Goal: Communication & Community: Answer question/provide support

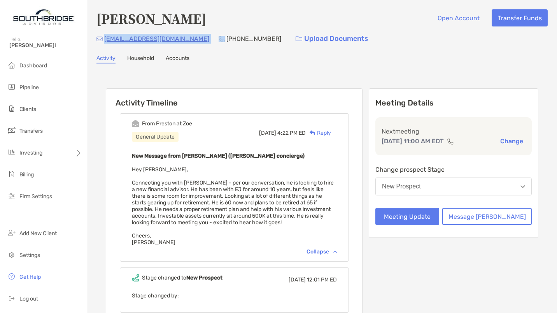
drag, startPoint x: 178, startPoint y: 42, endPoint x: 106, endPoint y: 43, distance: 71.9
click at [106, 43] on div "[EMAIL_ADDRESS][DOMAIN_NAME] [PHONE_NUMBER] Upload Documents" at bounding box center [321, 38] width 451 height 17
copy p "[EMAIL_ADDRESS][DOMAIN_NAME]"
click at [431, 218] on button "Meeting Update" at bounding box center [407, 216] width 64 height 17
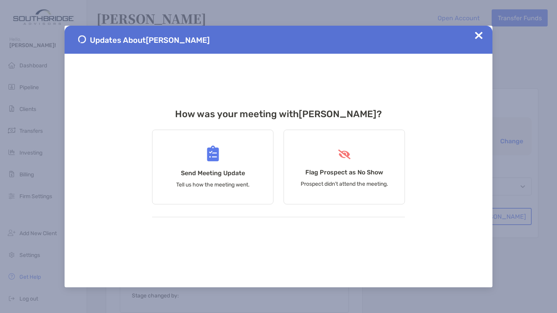
click at [224, 178] on div "Send Meeting Update Tell us how the meeting went." at bounding box center [212, 166] width 121 height 75
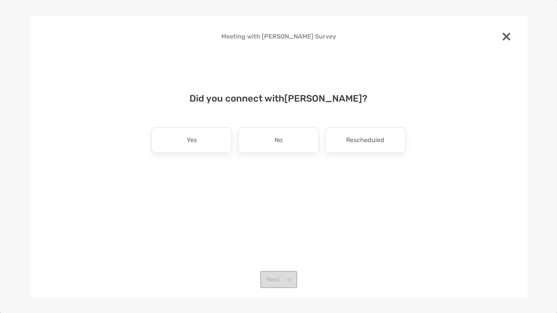
click at [404, 138] on div "Rescheduled" at bounding box center [365, 140] width 80 height 26
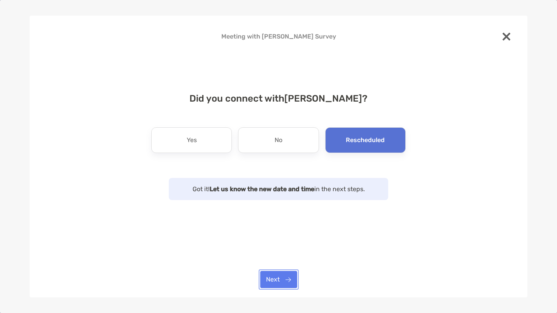
click at [275, 280] on button "Next" at bounding box center [278, 279] width 37 height 17
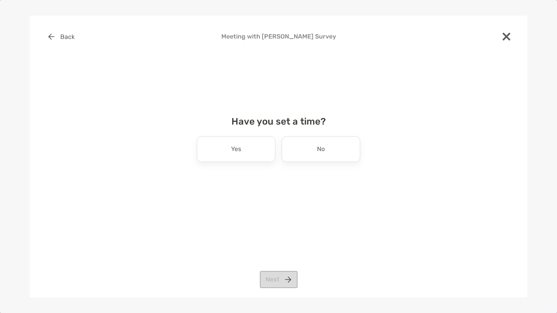
click at [332, 154] on div "No" at bounding box center [321, 149] width 79 height 26
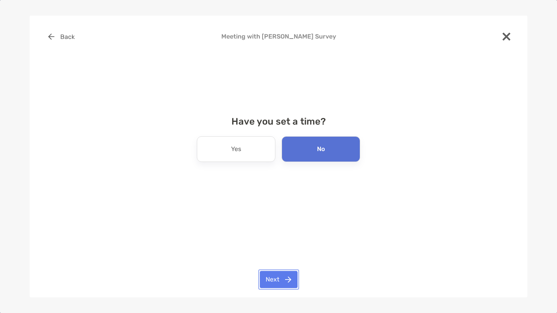
click at [283, 276] on button "Next" at bounding box center [279, 279] width 38 height 17
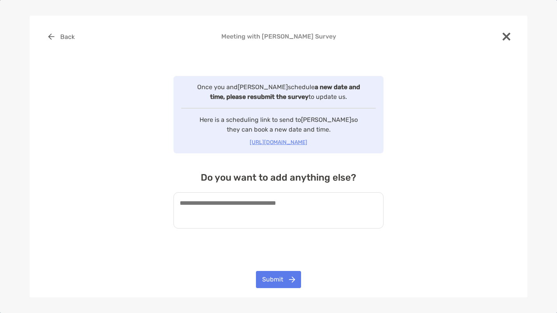
click at [246, 210] on textarea at bounding box center [278, 210] width 210 height 36
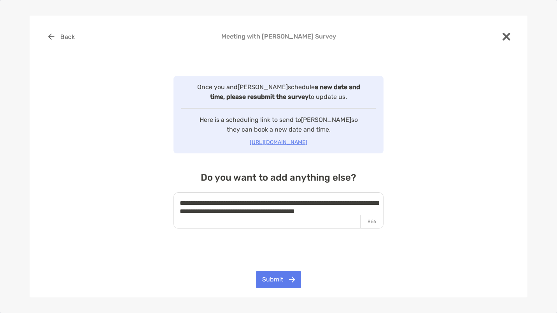
type textarea "**********"
click at [274, 275] on button "Submit" at bounding box center [278, 279] width 45 height 17
